Goal: Task Accomplishment & Management: Complete application form

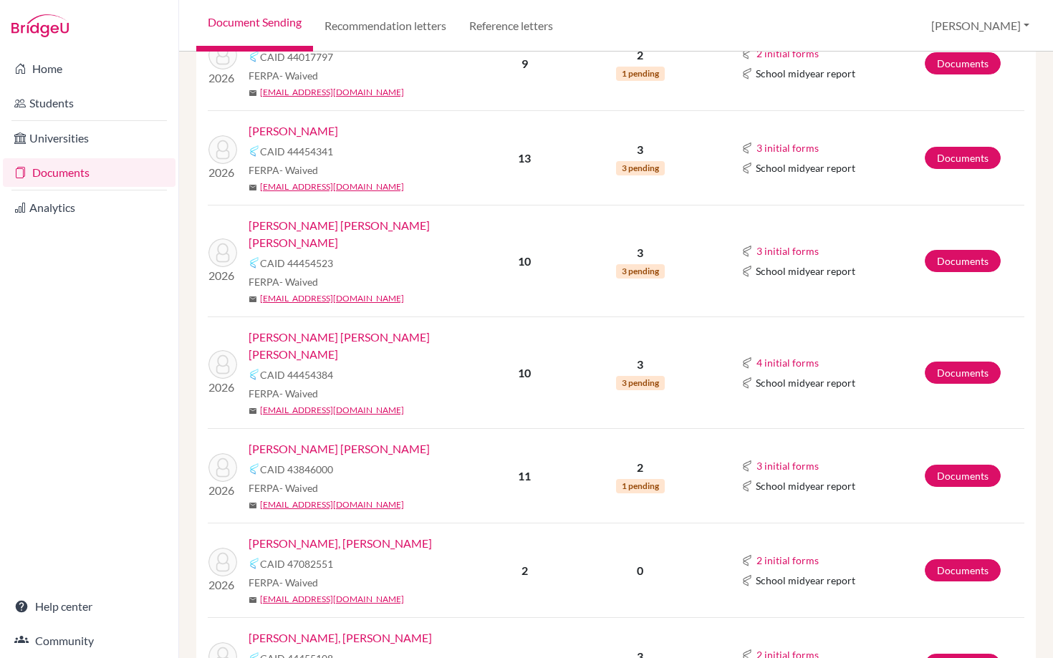
scroll to position [1786, 0]
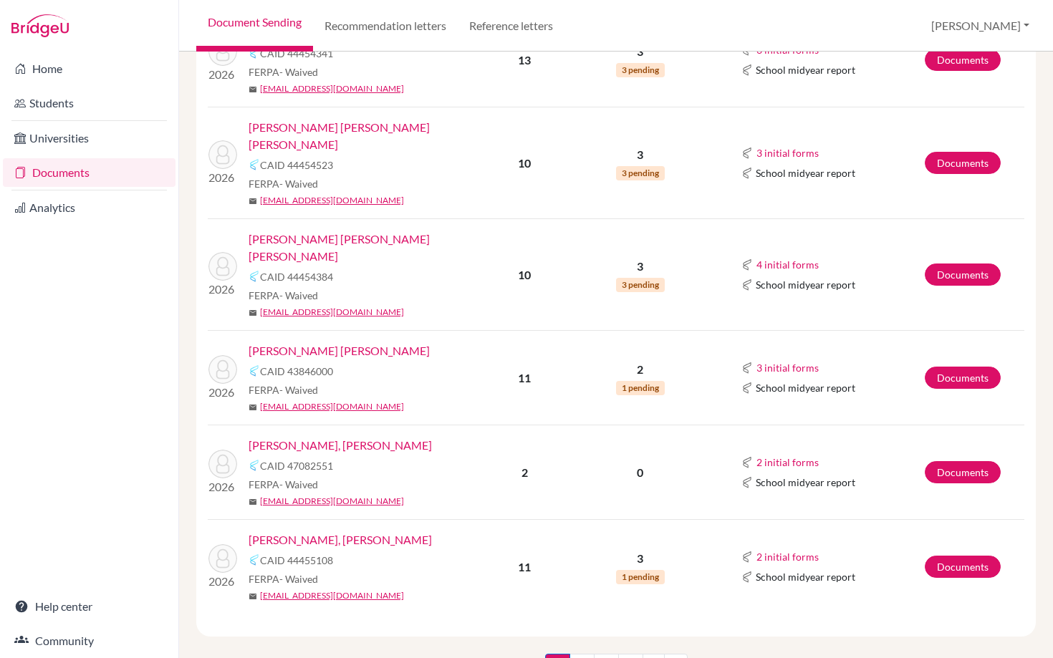
click at [317, 531] on link "Zavala Cross, Miguel Ernesto" at bounding box center [339, 539] width 183 height 17
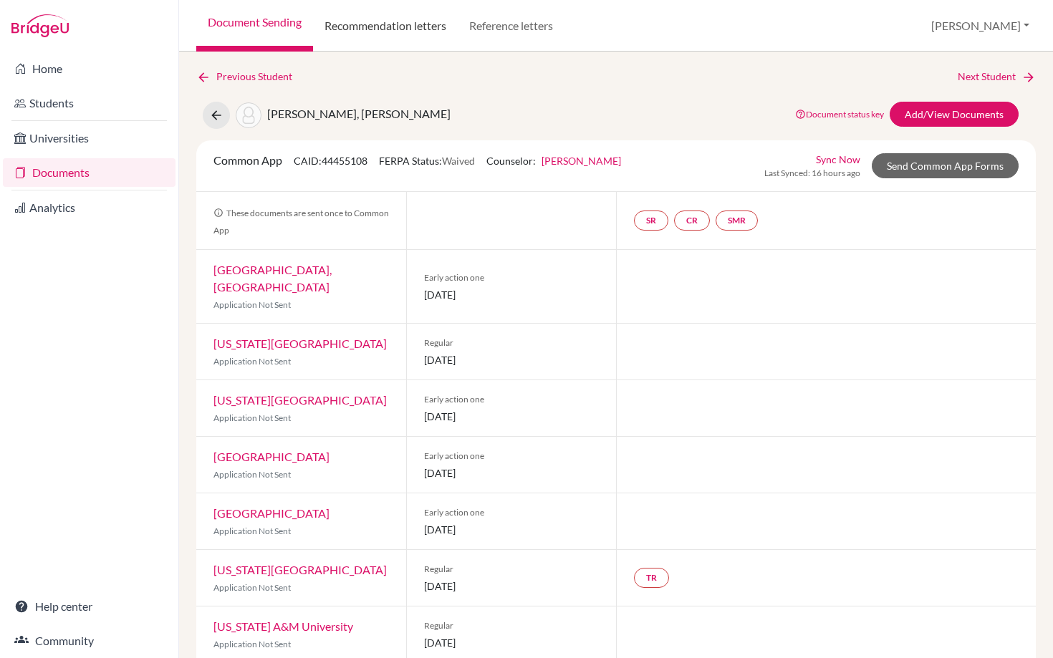
click at [409, 28] on link "Recommendation letters" at bounding box center [385, 26] width 145 height 52
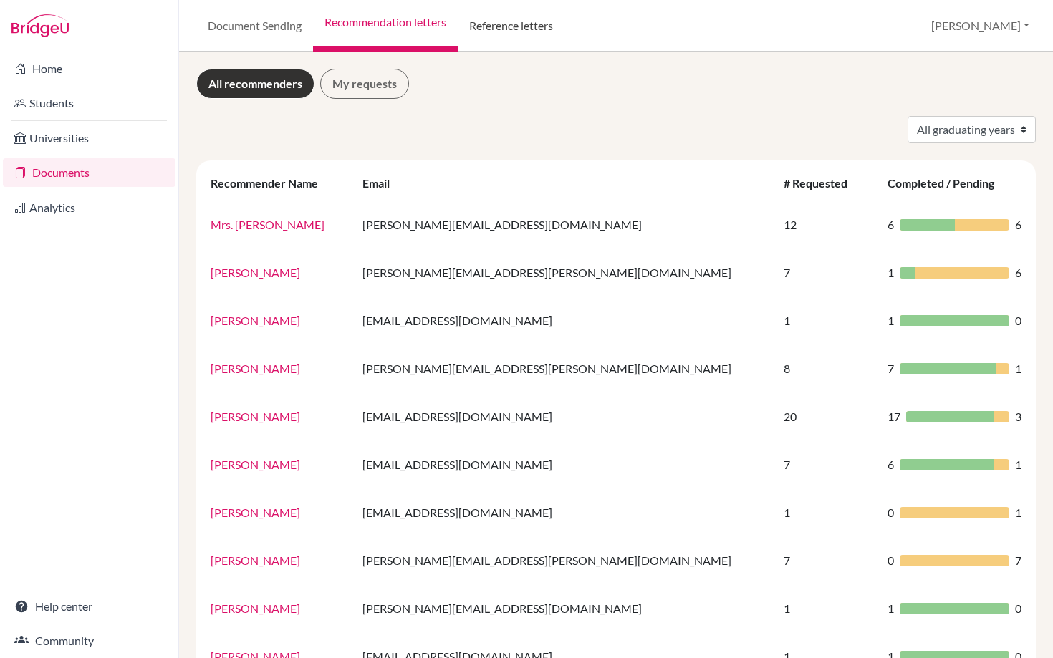
click at [498, 28] on link "Reference letters" at bounding box center [511, 26] width 107 height 52
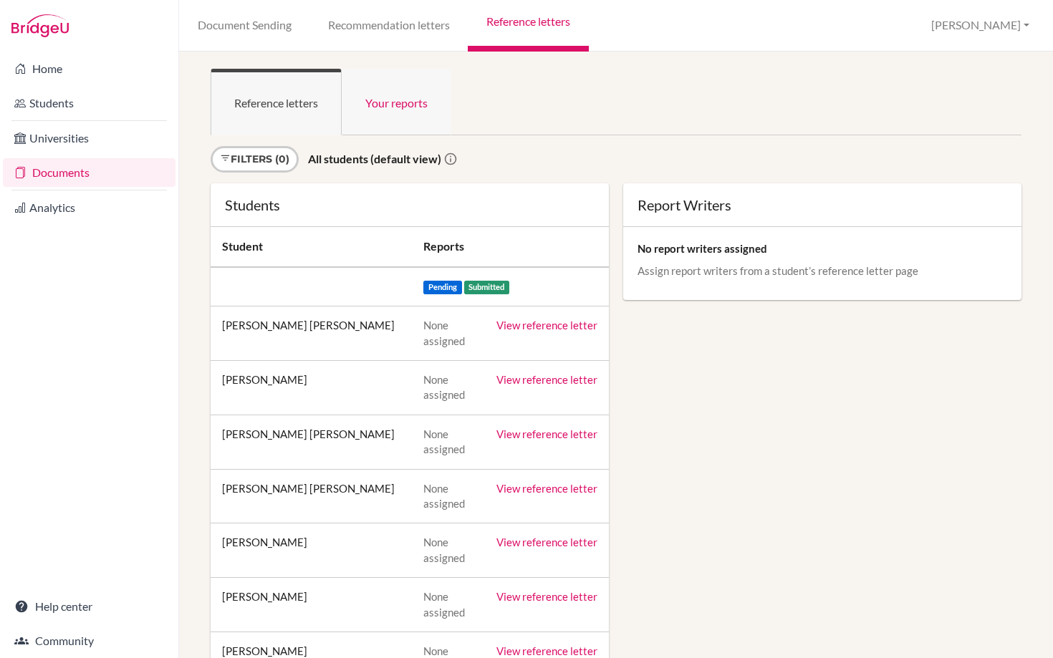
click at [418, 109] on link "Your reports" at bounding box center [397, 102] width 110 height 67
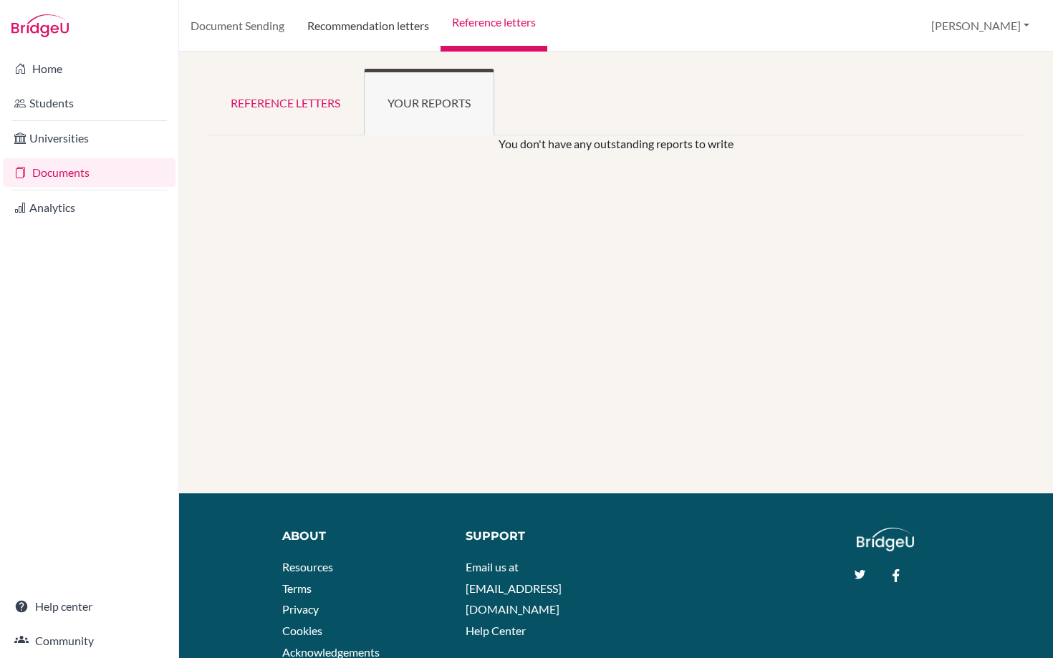
click at [341, 22] on link "Recommendation letters" at bounding box center [368, 26] width 145 height 52
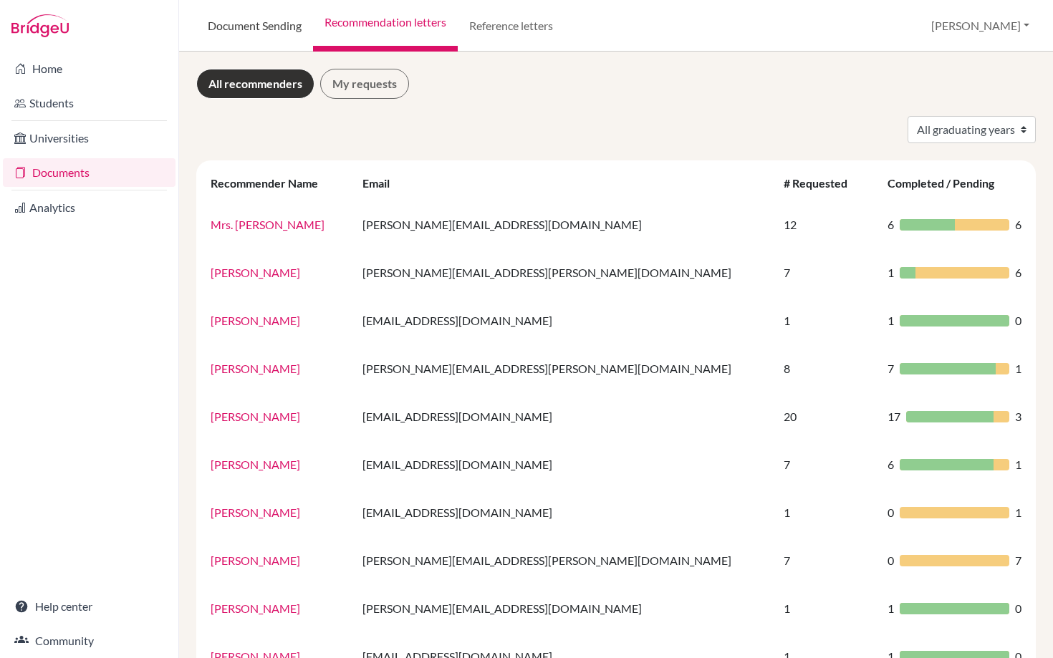
click at [248, 35] on link "Document Sending" at bounding box center [254, 26] width 117 height 52
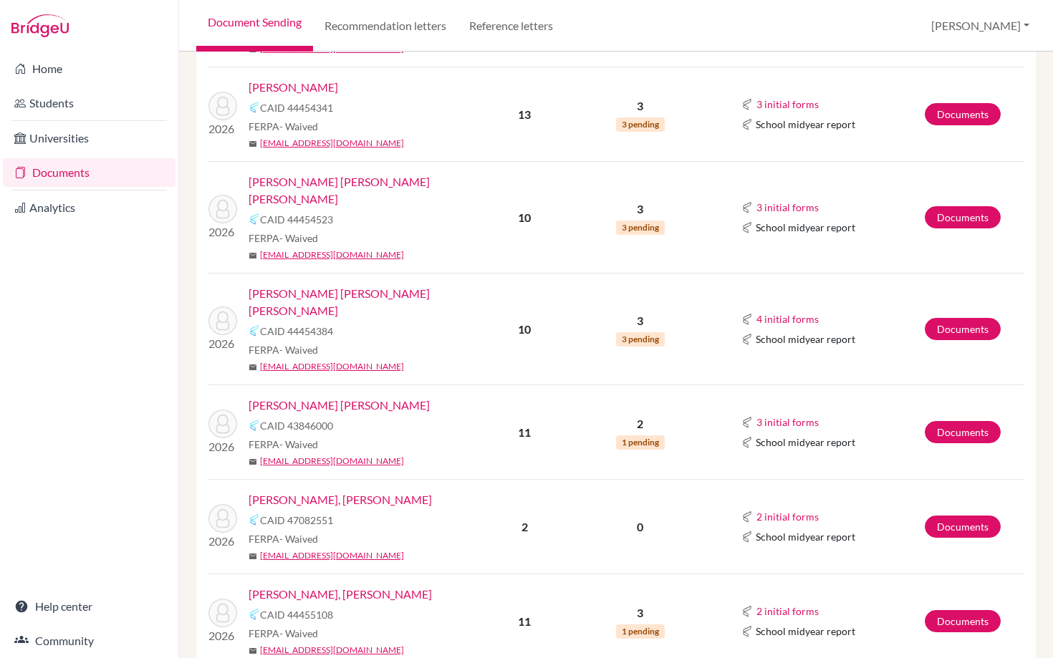
scroll to position [1786, 0]
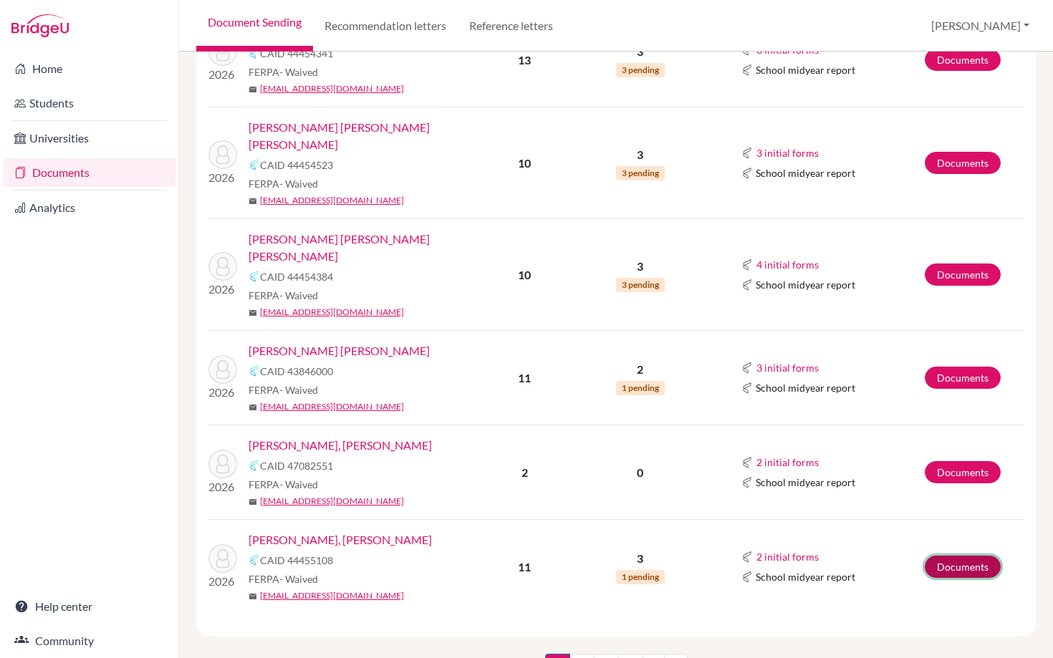
click at [950, 556] on link "Documents" at bounding box center [962, 567] width 76 height 22
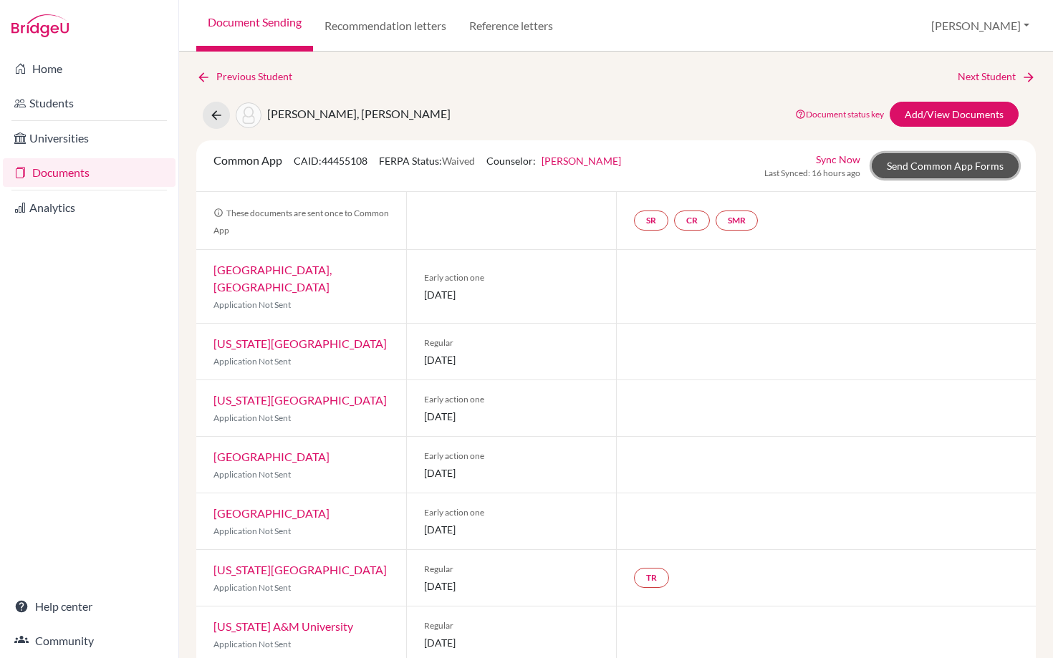
click at [922, 164] on link "Send Common App Forms" at bounding box center [944, 165] width 147 height 25
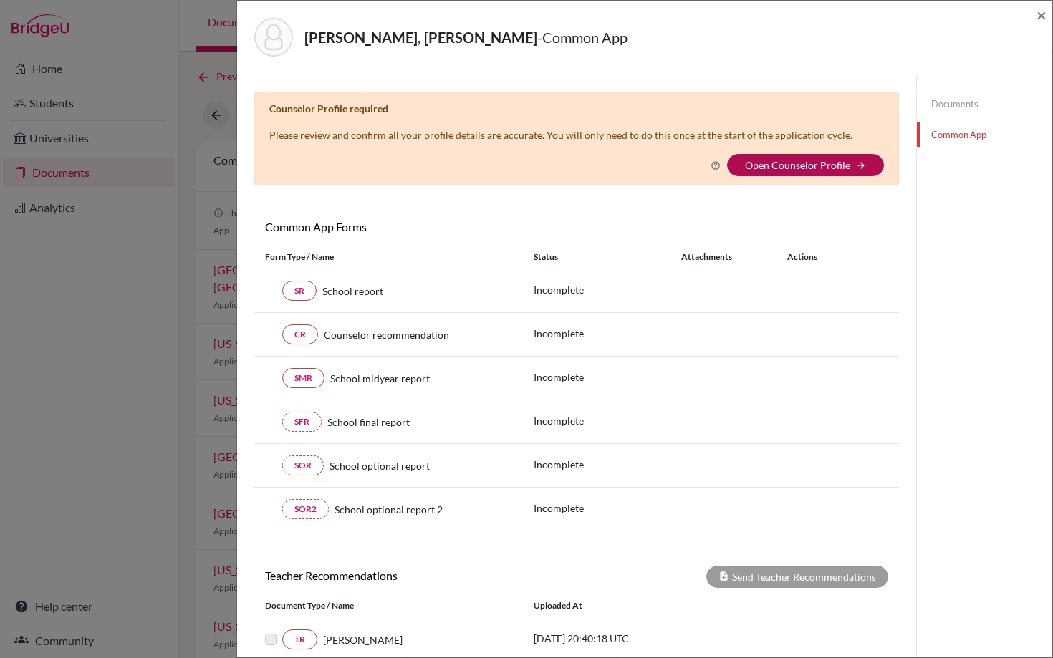
click at [792, 169] on link "Open Counselor Profile" at bounding box center [797, 165] width 105 height 12
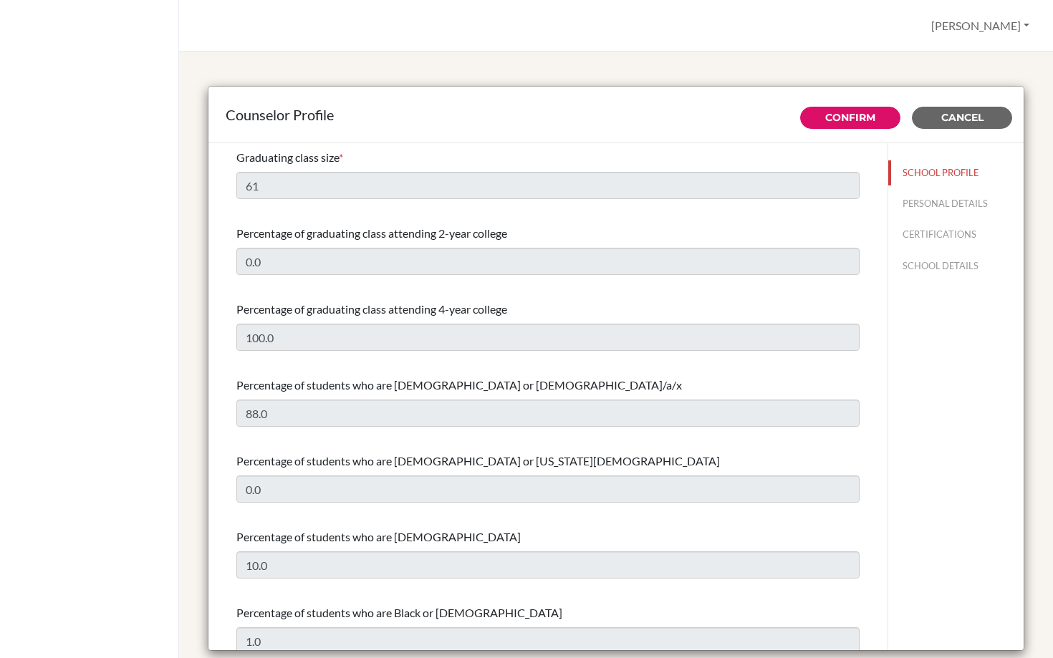
select select "1"
select select "350836"
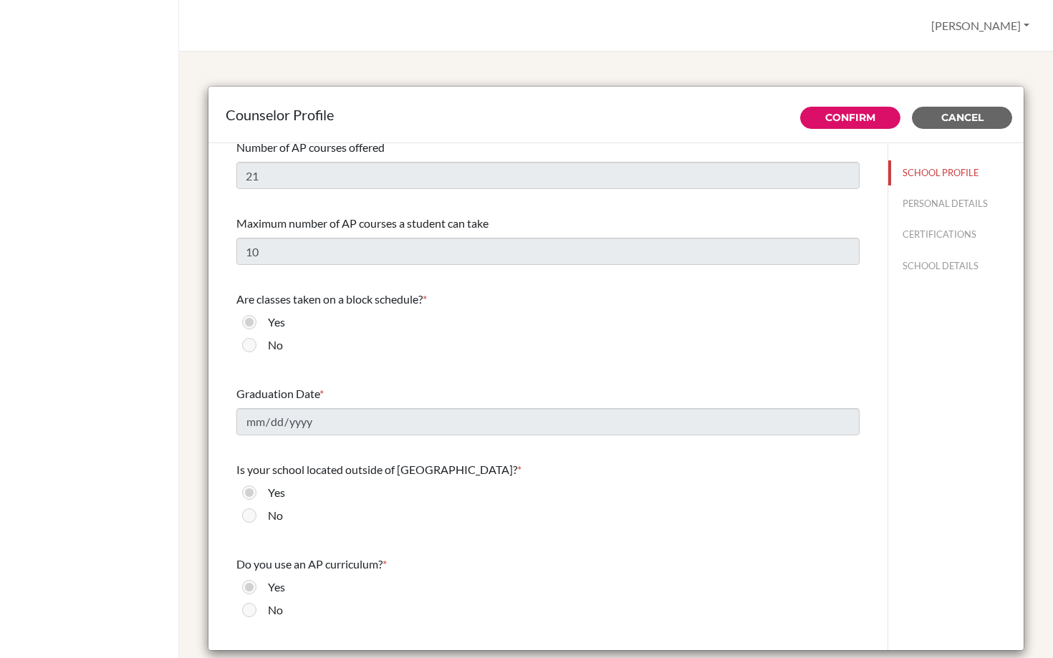
scroll to position [1436, 0]
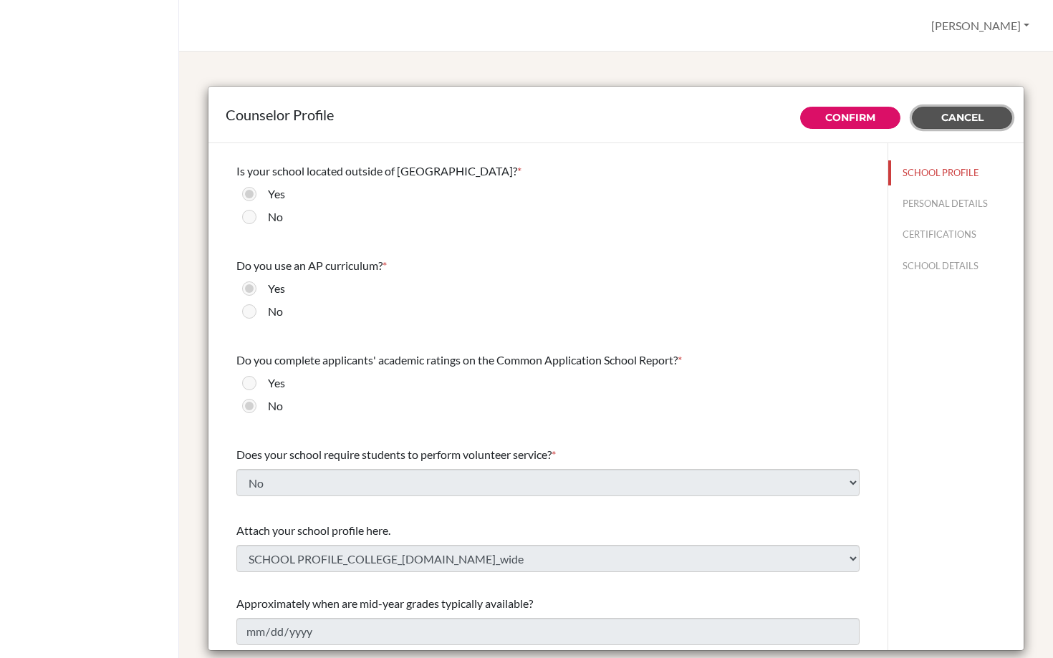
click at [950, 119] on span "Cancel" at bounding box center [962, 117] width 42 height 13
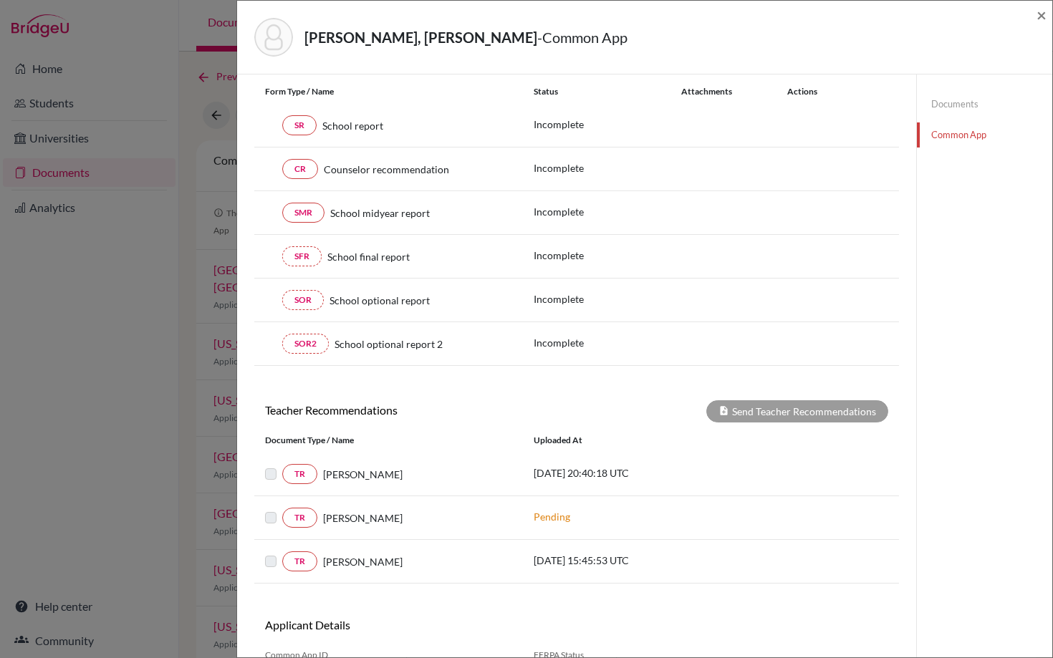
scroll to position [245, 0]
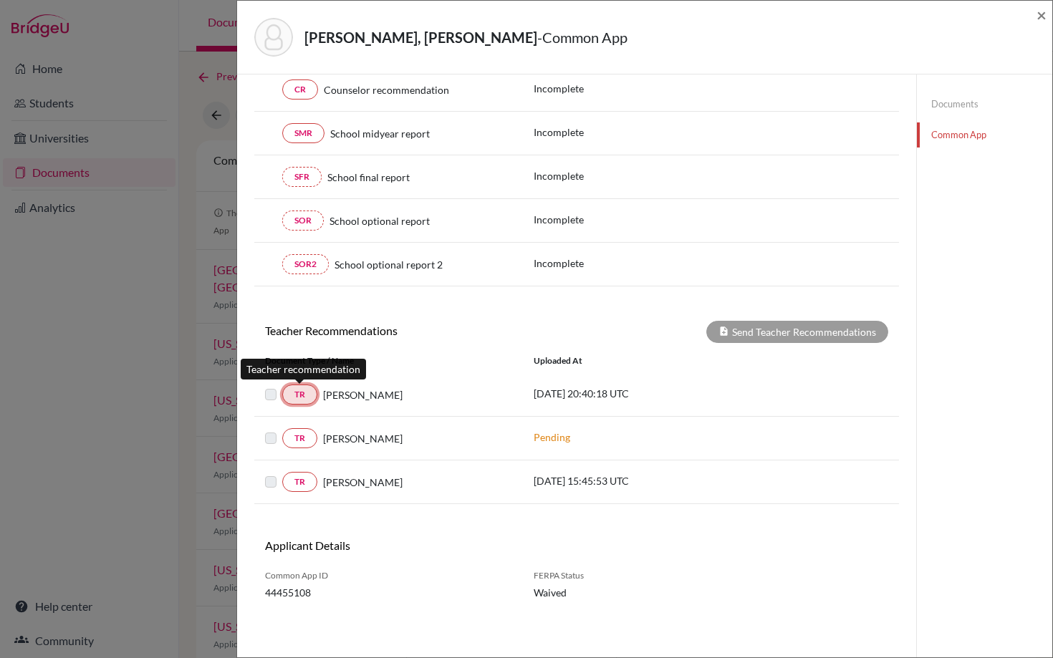
click at [299, 394] on link "TR" at bounding box center [299, 395] width 35 height 20
click at [109, 337] on div "[PERSON_NAME], [PERSON_NAME] - Common App × × Counselor Profile required Please…" at bounding box center [526, 329] width 1053 height 658
